Goal: Task Accomplishment & Management: Complete application form

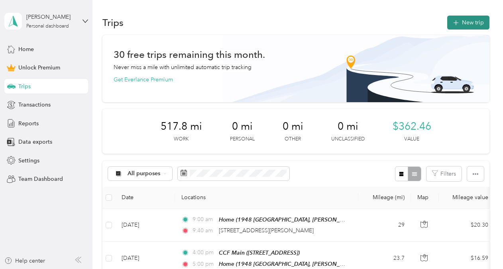
click at [460, 22] on button "New trip" at bounding box center [468, 23] width 42 height 14
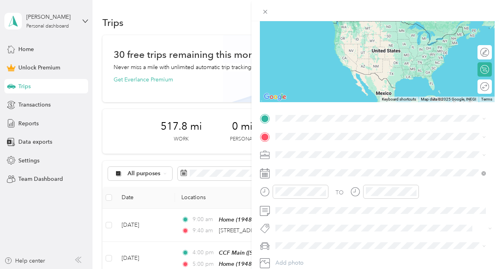
scroll to position [79, 0]
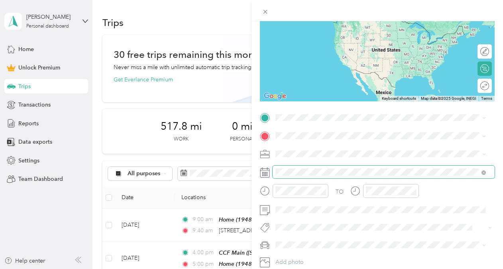
click at [309, 175] on span at bounding box center [384, 171] width 222 height 13
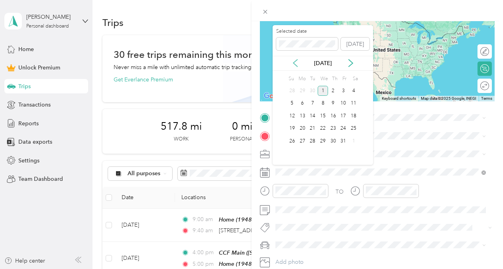
click at [297, 65] on icon at bounding box center [295, 63] width 8 height 8
click at [314, 104] on div "9" at bounding box center [312, 103] width 10 height 10
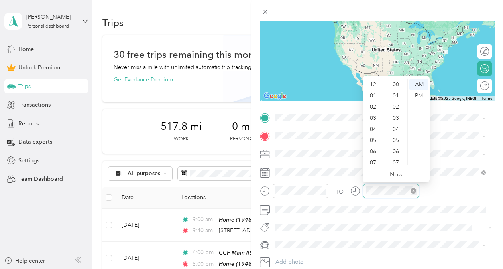
scroll to position [48, 0]
click at [376, 136] on div "09" at bounding box center [373, 137] width 19 height 11
click at [392, 123] on div "30" at bounding box center [396, 123] width 19 height 11
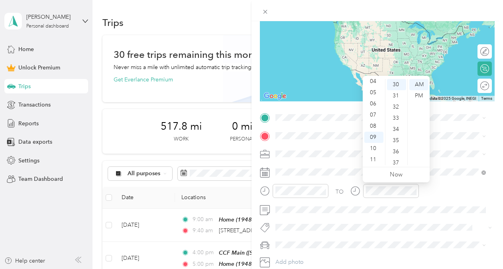
click at [296, 124] on div "TO Add photo" at bounding box center [377, 198] width 235 height 175
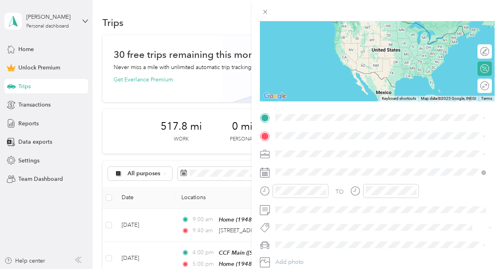
click at [296, 149] on strong "Home" at bounding box center [299, 148] width 16 height 7
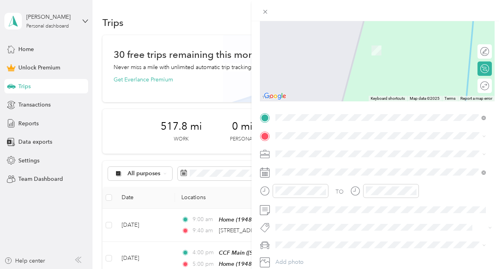
click at [307, 167] on span "[STREET_ADDRESS][US_STATE]" at bounding box center [331, 163] width 80 height 7
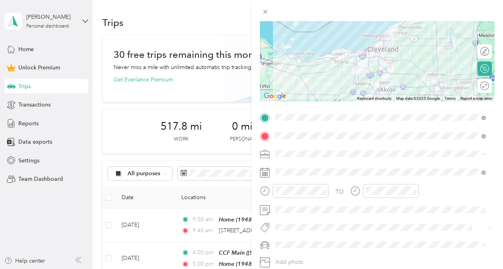
click at [289, 157] on span at bounding box center [384, 153] width 222 height 13
click at [296, 167] on div "Work" at bounding box center [380, 167] width 205 height 8
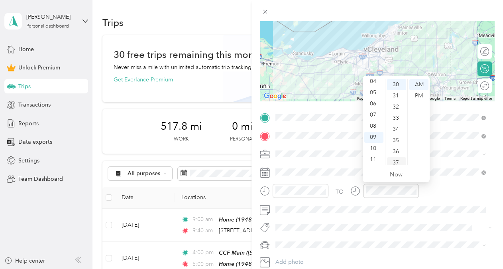
click at [398, 160] on div "37" at bounding box center [396, 162] width 19 height 11
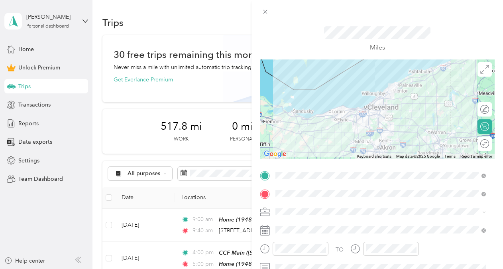
scroll to position [0, 0]
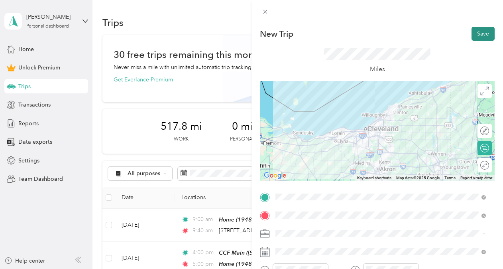
click at [478, 37] on button "Save" at bounding box center [483, 34] width 23 height 14
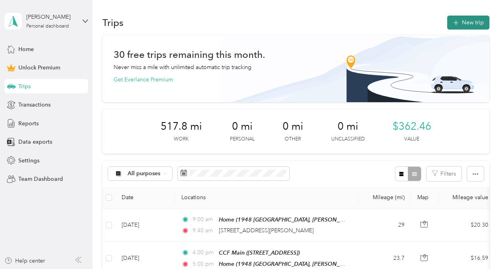
click at [472, 19] on button "New trip" at bounding box center [468, 23] width 42 height 14
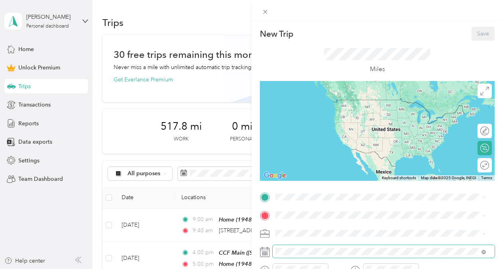
click at [299, 247] on span at bounding box center [384, 251] width 222 height 13
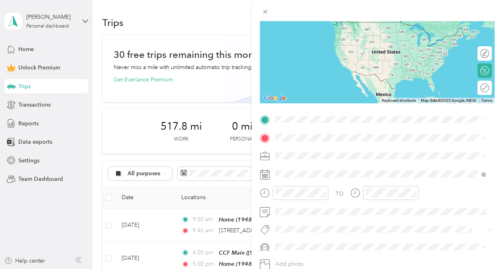
scroll to position [83, 0]
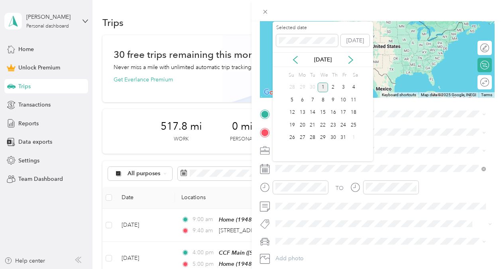
click at [294, 64] on div "[DATE]" at bounding box center [323, 59] width 100 height 15
click at [295, 61] on icon at bounding box center [295, 60] width 8 height 8
click at [315, 100] on div "9" at bounding box center [312, 100] width 10 height 10
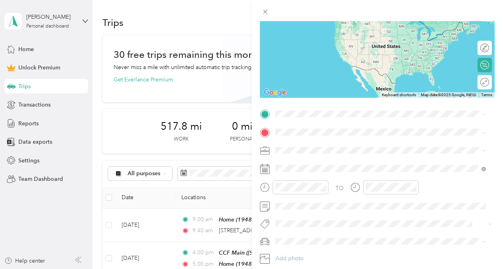
click at [315, 100] on div "9" at bounding box center [312, 98] width 10 height 10
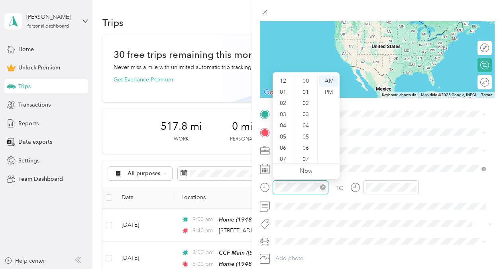
scroll to position [48, 0]
click at [281, 80] on div "04" at bounding box center [283, 77] width 19 height 11
click at [308, 77] on div "01" at bounding box center [306, 75] width 19 height 11
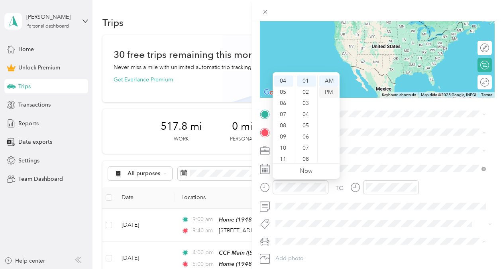
click at [325, 90] on div "PM" at bounding box center [328, 91] width 19 height 11
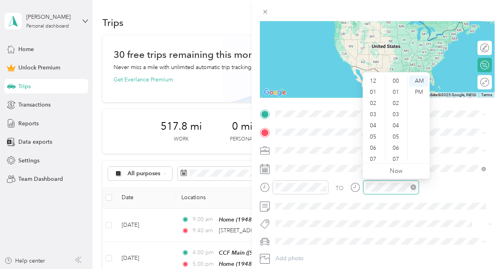
scroll to position [48, 0]
click at [372, 89] on div "05" at bounding box center [373, 88] width 19 height 11
click at [396, 81] on div "00" at bounding box center [396, 80] width 19 height 11
click at [416, 90] on div "PM" at bounding box center [418, 91] width 19 height 11
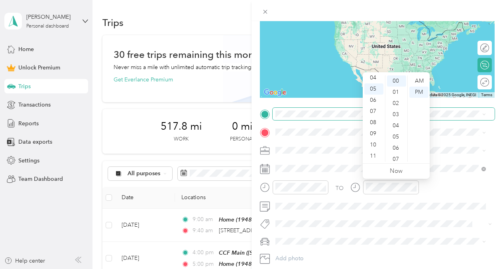
click at [285, 118] on span at bounding box center [384, 114] width 222 height 13
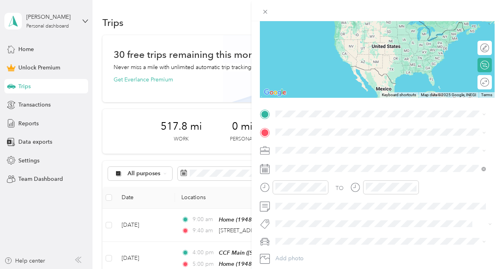
click at [297, 141] on span "[STREET_ADDRESS][US_STATE]" at bounding box center [331, 142] width 80 height 7
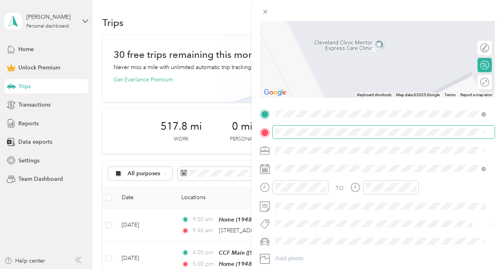
click at [307, 136] on span at bounding box center [384, 132] width 222 height 13
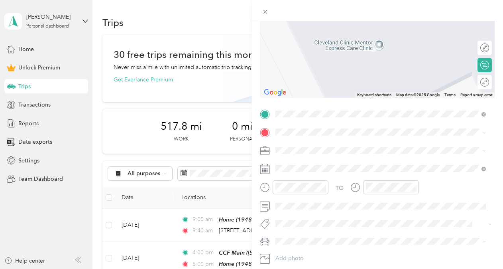
click at [305, 166] on div "Home 1948 [GEOGRAPHIC_DATA], [PERSON_NAME], [GEOGRAPHIC_DATA], [GEOGRAPHIC_DATA…" at bounding box center [387, 175] width 193 height 33
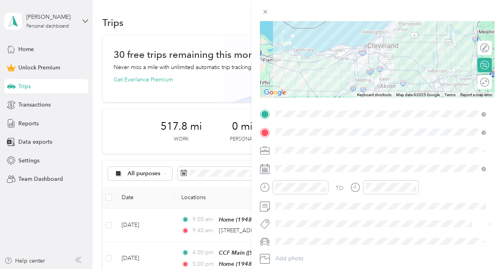
click at [289, 162] on span "Work" at bounding box center [285, 164] width 14 height 7
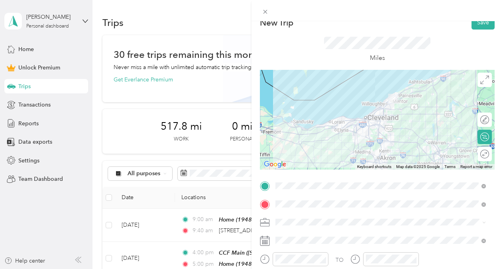
scroll to position [3, 0]
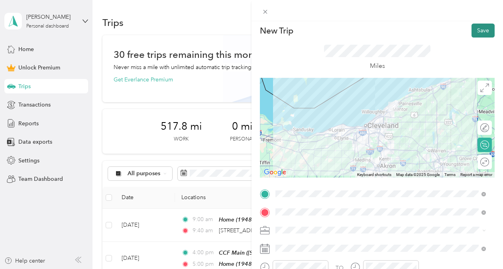
click at [478, 28] on button "Save" at bounding box center [483, 31] width 23 height 14
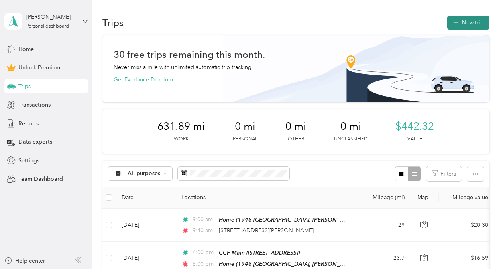
click at [469, 20] on button "New trip" at bounding box center [468, 23] width 42 height 14
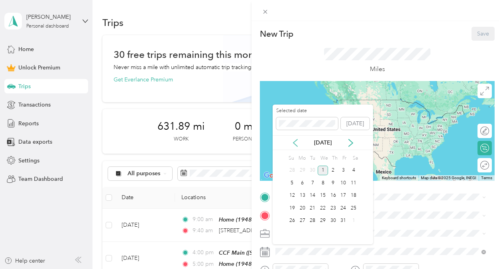
click at [297, 144] on icon at bounding box center [295, 143] width 8 height 8
click at [311, 195] on div "16" at bounding box center [312, 196] width 10 height 10
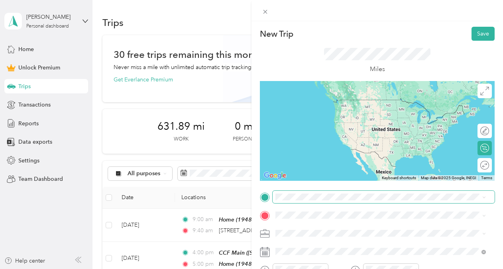
click at [297, 200] on span at bounding box center [384, 197] width 222 height 13
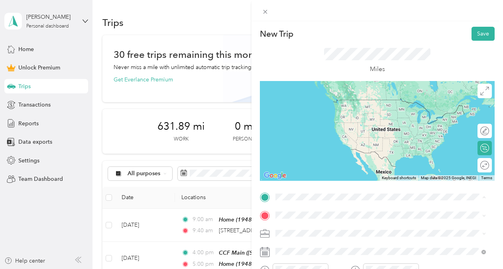
click at [319, 121] on div "Home 1948 [GEOGRAPHIC_DATA], [PERSON_NAME], [GEOGRAPHIC_DATA], [GEOGRAPHIC_DATA…" at bounding box center [387, 115] width 193 height 33
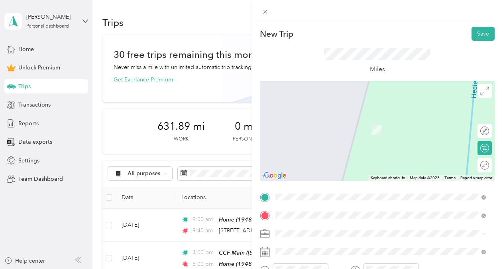
click at [326, 161] on span "[STREET_ADDRESS]" at bounding box center [316, 163] width 51 height 7
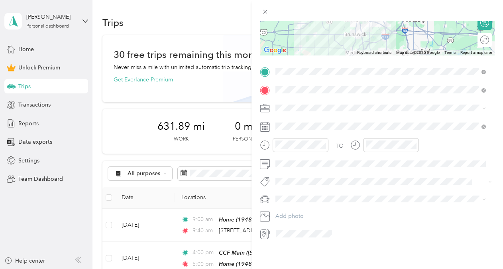
scroll to position [128, 0]
click at [289, 117] on span "Work" at bounding box center [285, 118] width 14 height 7
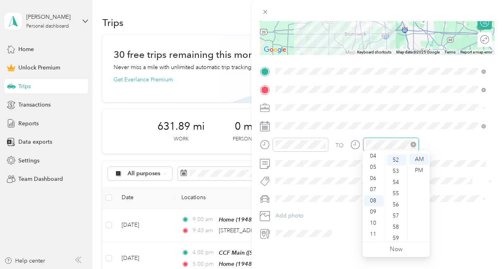
scroll to position [580, 0]
click at [376, 213] on div "09" at bounding box center [373, 211] width 19 height 11
click at [399, 158] on div "30" at bounding box center [396, 157] width 19 height 11
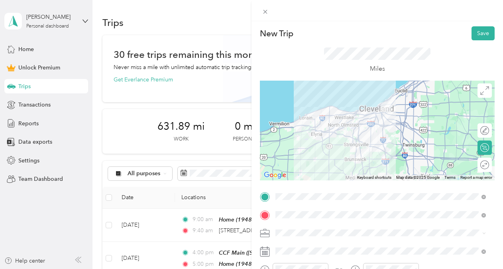
scroll to position [0, 0]
click at [472, 33] on button "Save" at bounding box center [483, 34] width 23 height 14
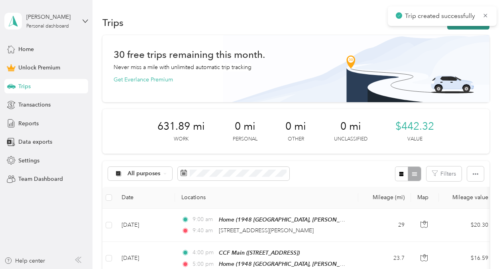
click at [471, 28] on button "New trip" at bounding box center [468, 23] width 42 height 14
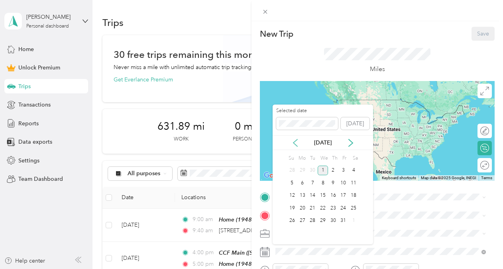
click at [291, 141] on icon at bounding box center [295, 143] width 8 height 8
click at [311, 195] on div "16" at bounding box center [312, 196] width 10 height 10
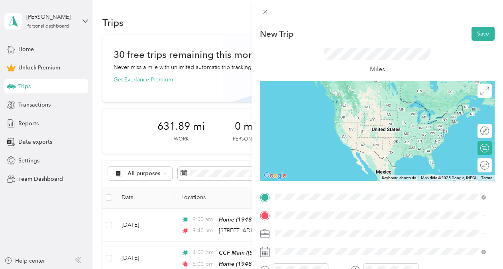
click at [310, 135] on strong "CCF Main" at bounding box center [304, 135] width 26 height 7
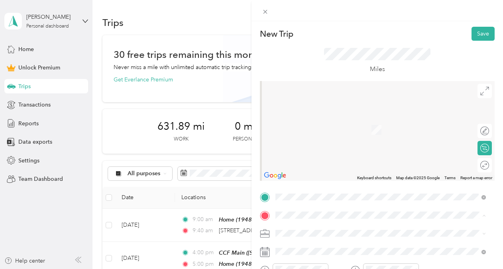
click at [311, 138] on span "1948 Plymouth Oval, [PERSON_NAME], [GEOGRAPHIC_DATA], [GEOGRAPHIC_DATA] , 44233…" at bounding box center [385, 138] width 188 height 24
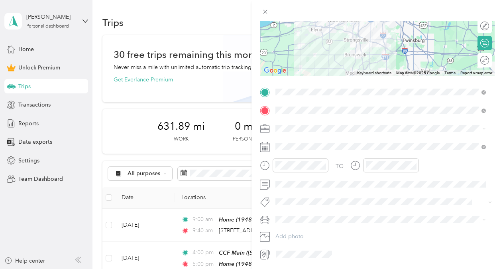
scroll to position [114, 0]
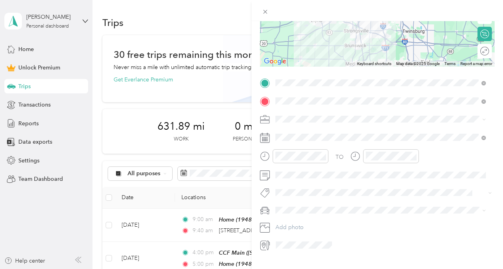
click at [292, 132] on div "Work" at bounding box center [380, 133] width 205 height 8
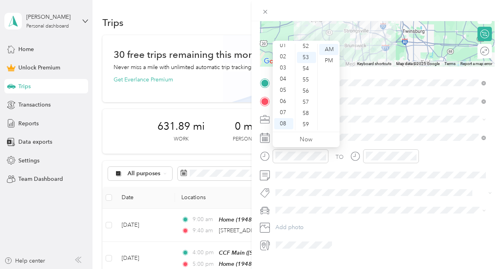
scroll to position [12, 0]
click at [284, 74] on div "03" at bounding box center [283, 71] width 19 height 11
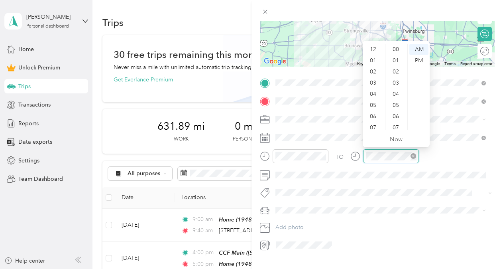
scroll to position [48, 0]
click at [375, 49] on div "04" at bounding box center [373, 46] width 19 height 11
click at [399, 63] on div "35" at bounding box center [396, 63] width 19 height 11
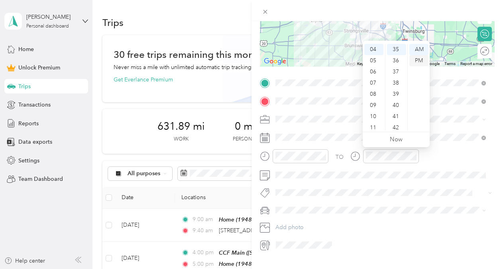
click at [424, 55] on div "PM" at bounding box center [418, 60] width 19 height 11
click at [423, 57] on div "PM" at bounding box center [418, 60] width 19 height 11
click at [423, 61] on div "PM" at bounding box center [418, 60] width 19 height 11
click at [400, 184] on div "TO Add photo" at bounding box center [377, 164] width 235 height 175
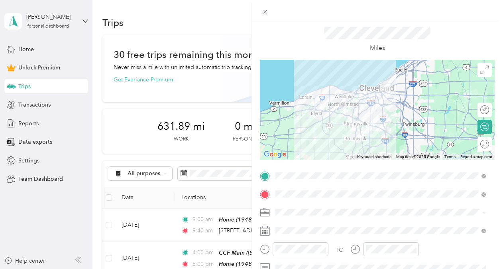
scroll to position [0, 0]
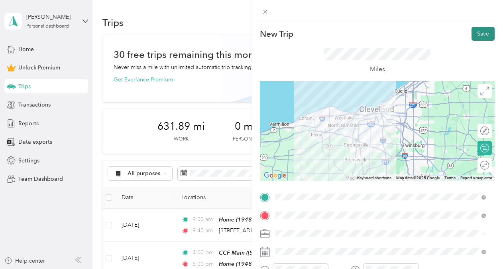
click at [477, 32] on button "Save" at bounding box center [483, 34] width 23 height 14
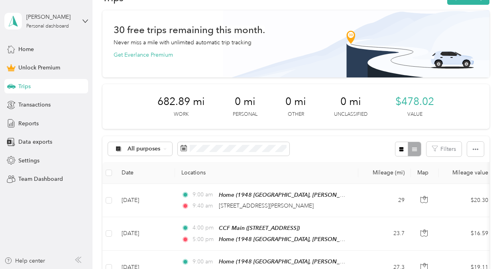
scroll to position [2, 0]
